Goal: Check status: Check status

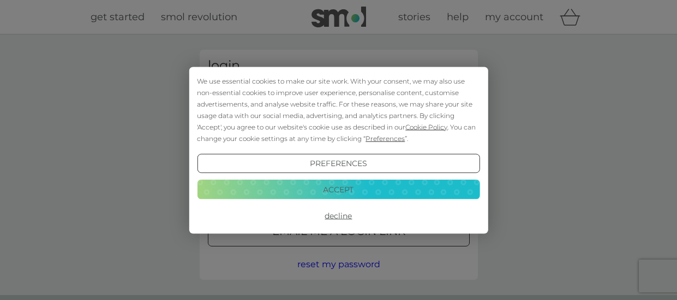
type input "sophie.trenouth@e2etotalloss.com"
click at [373, 188] on button "Accept" at bounding box center [338, 190] width 283 height 20
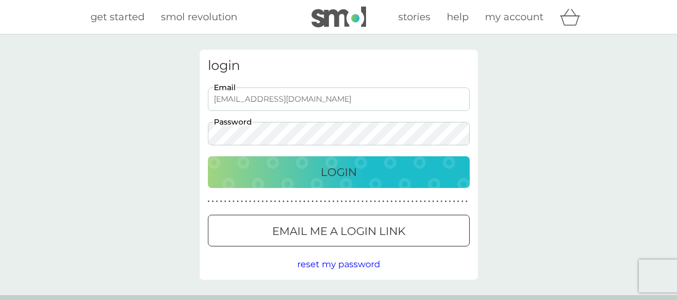
click at [331, 170] on p "Login" at bounding box center [339, 171] width 36 height 17
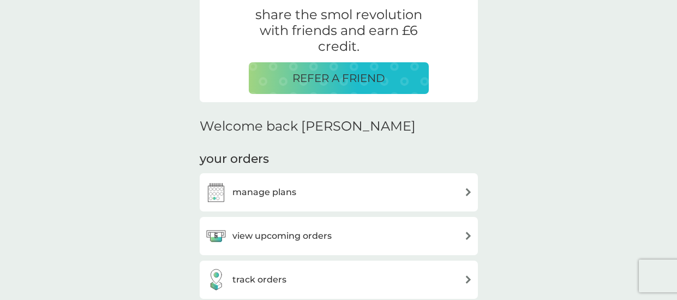
scroll to position [164, 0]
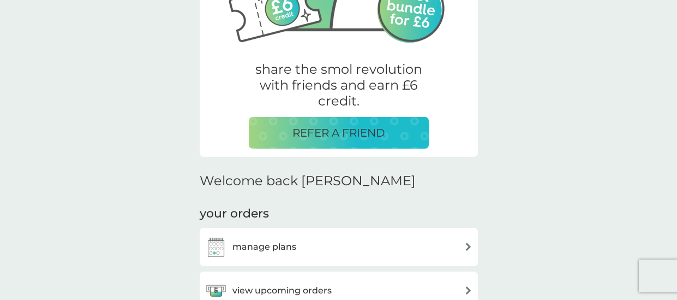
click at [343, 279] on div "view upcoming orders" at bounding box center [338, 290] width 267 height 22
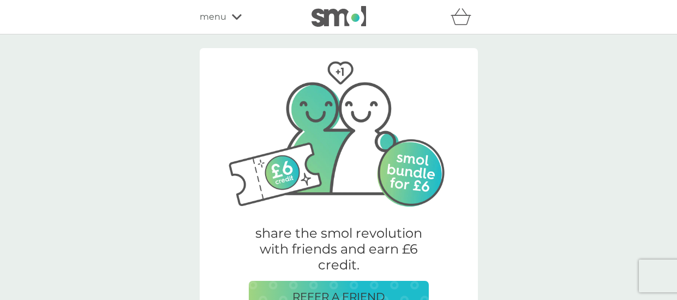
scroll to position [164, 0]
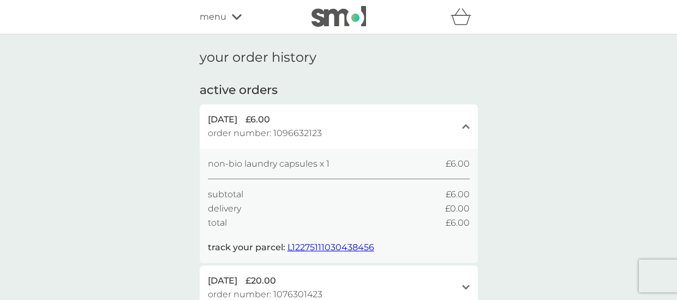
click at [340, 243] on span "L12275111030438456" at bounding box center [331, 247] width 87 height 10
